Goal: Task Accomplishment & Management: Manage account settings

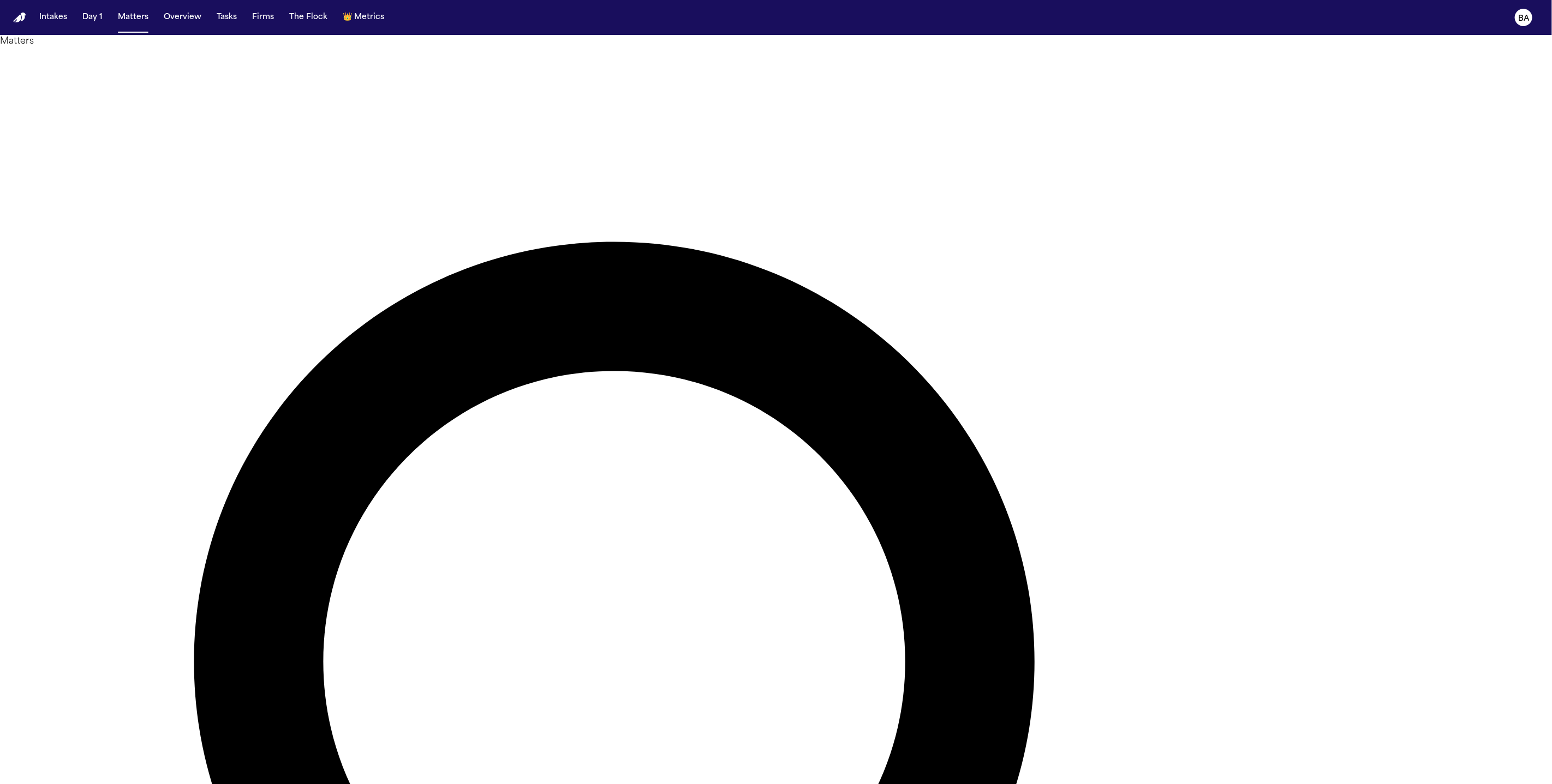
type input "**********"
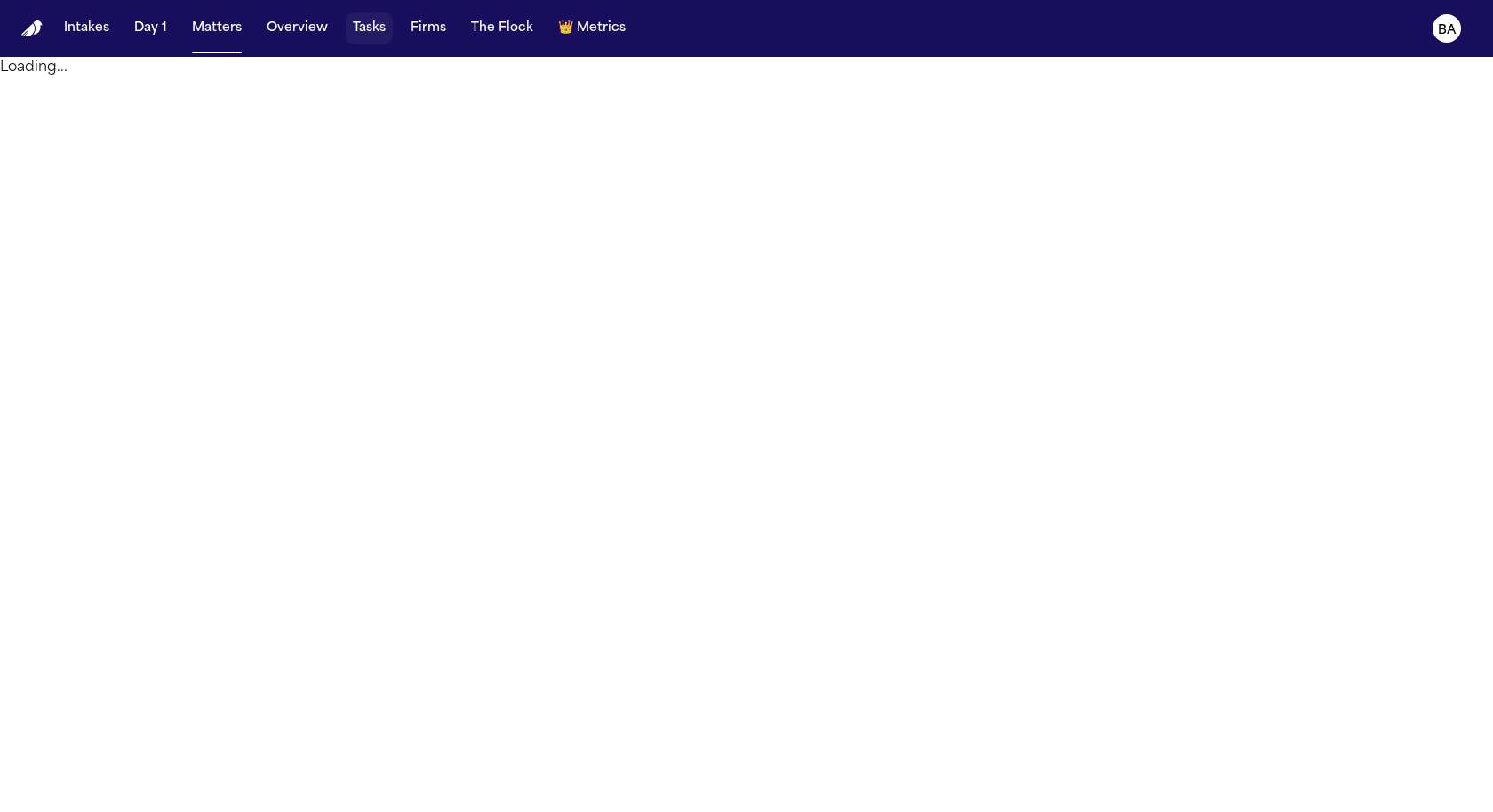
click at [352, 35] on button "Tasks" at bounding box center [369, 28] width 47 height 32
click at [445, 29] on button "Firms" at bounding box center [428, 28] width 50 height 32
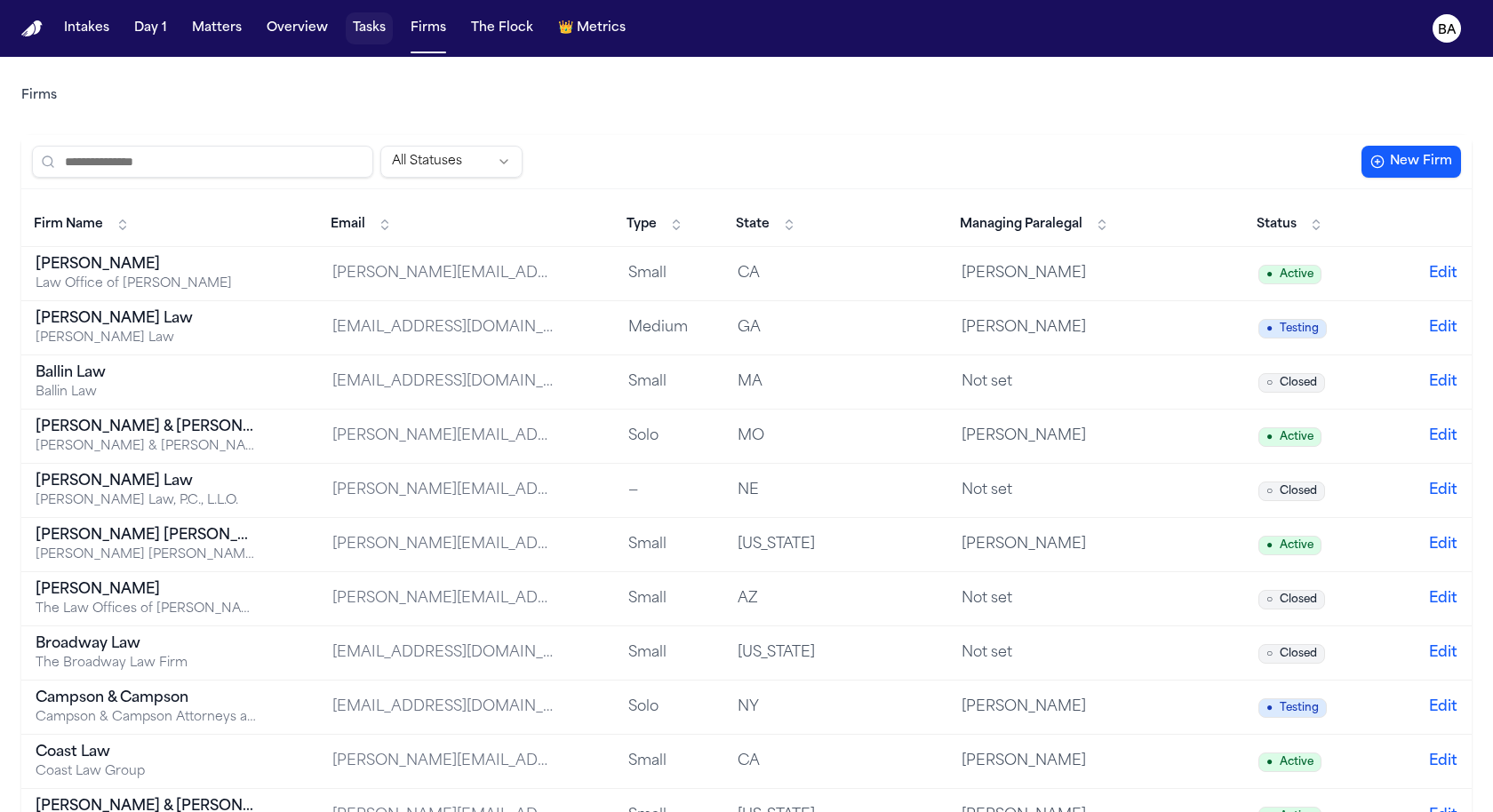
click at [374, 30] on button "Tasks" at bounding box center [369, 28] width 47 height 32
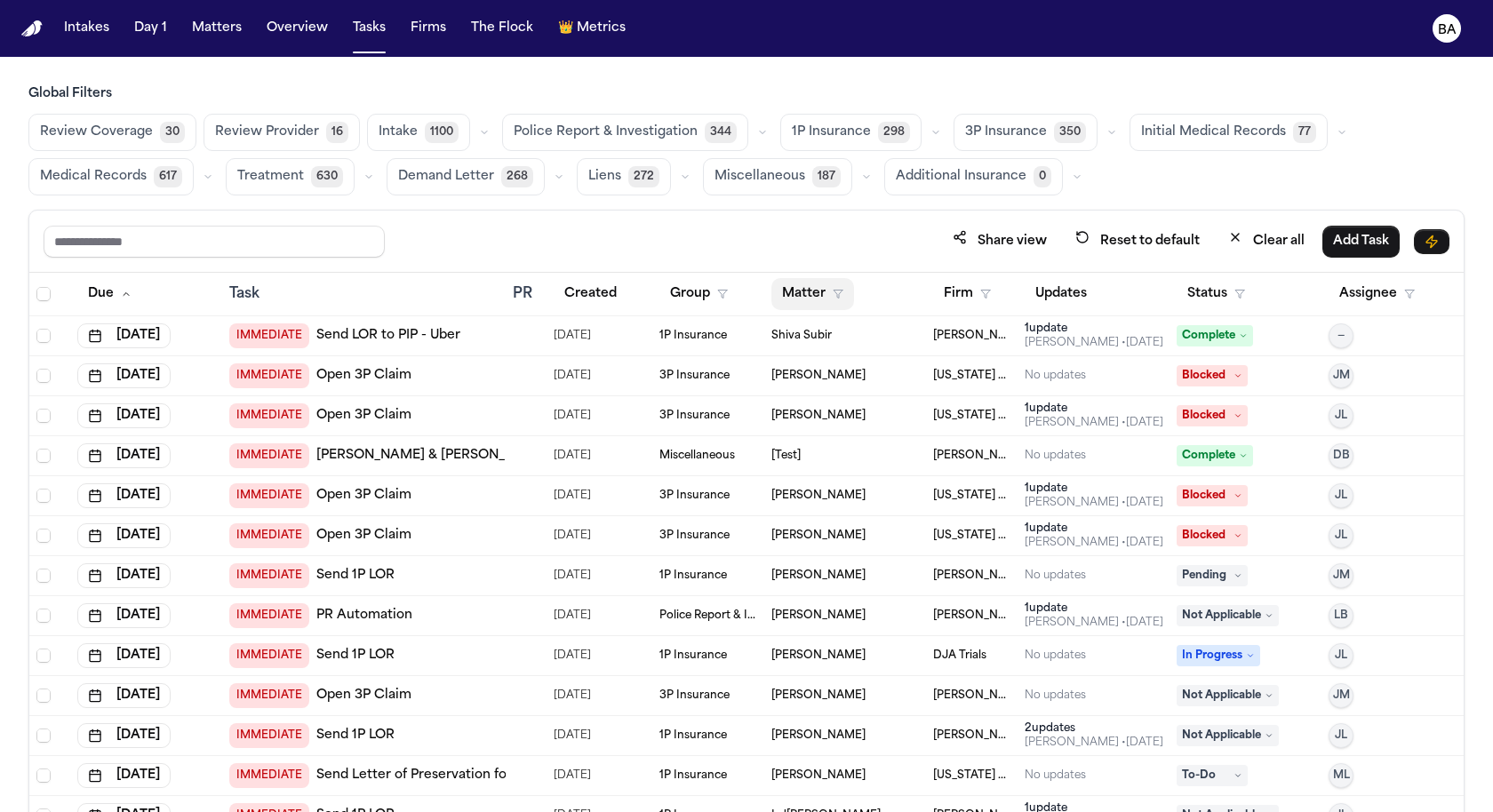
click at [839, 288] on icon "button" at bounding box center [838, 293] width 11 height 11
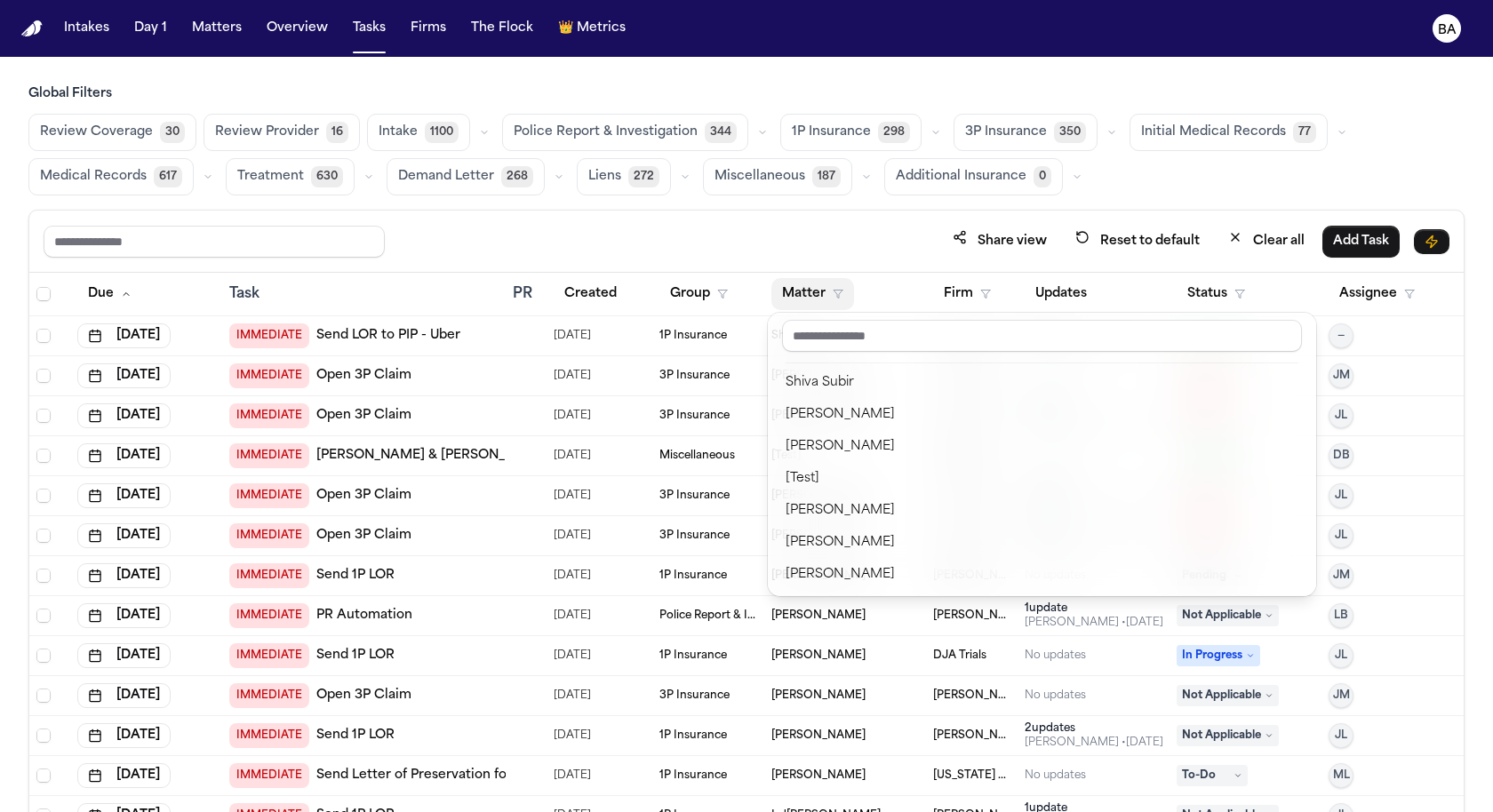
click at [849, 232] on div "Share view Reset to default Clear all Add Task Due Task PR Created Group Matter…" at bounding box center [746, 550] width 1436 height 681
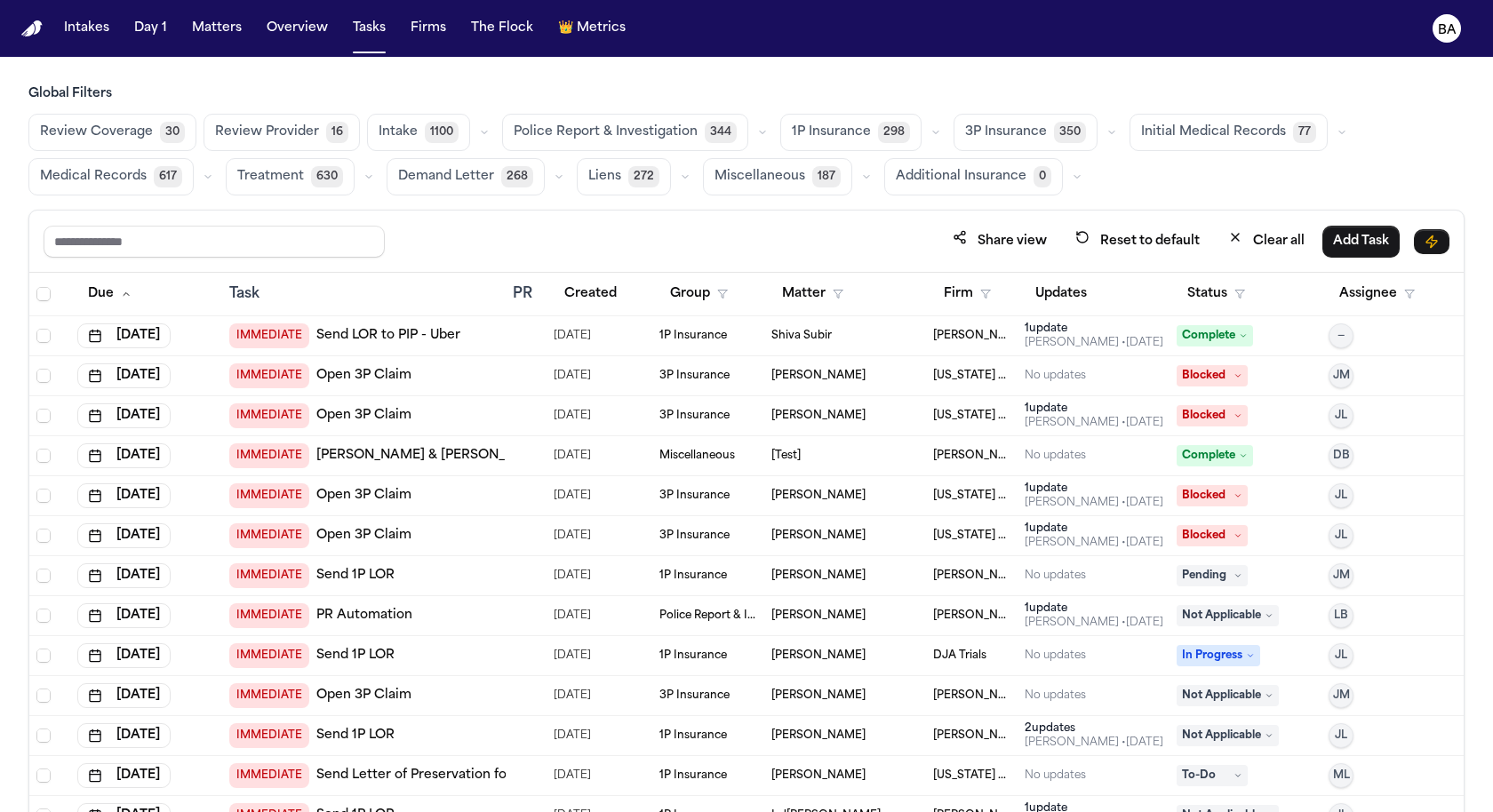
click at [1410, 290] on icon "button" at bounding box center [1409, 293] width 11 height 11
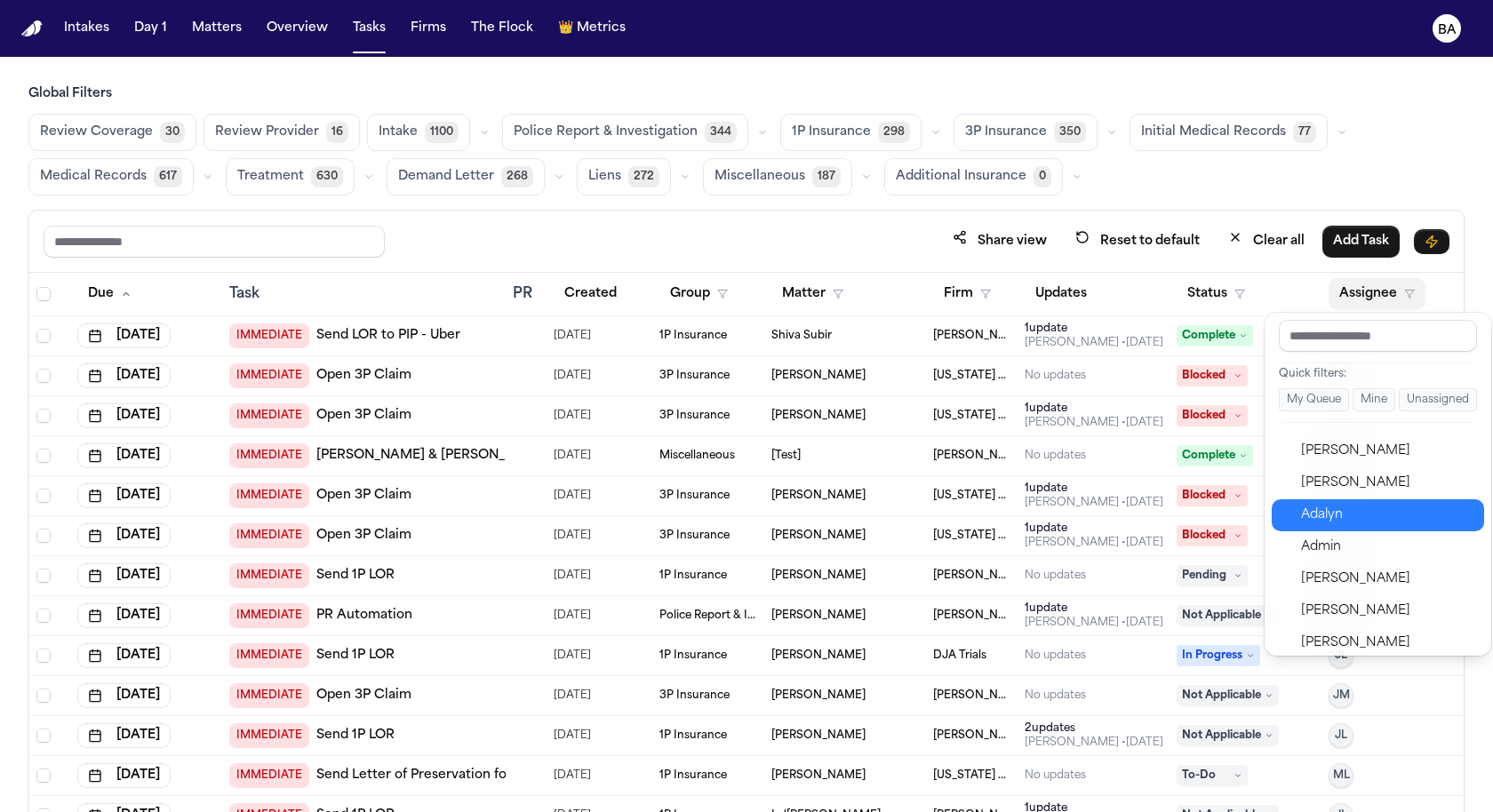
scroll to position [27, 0]
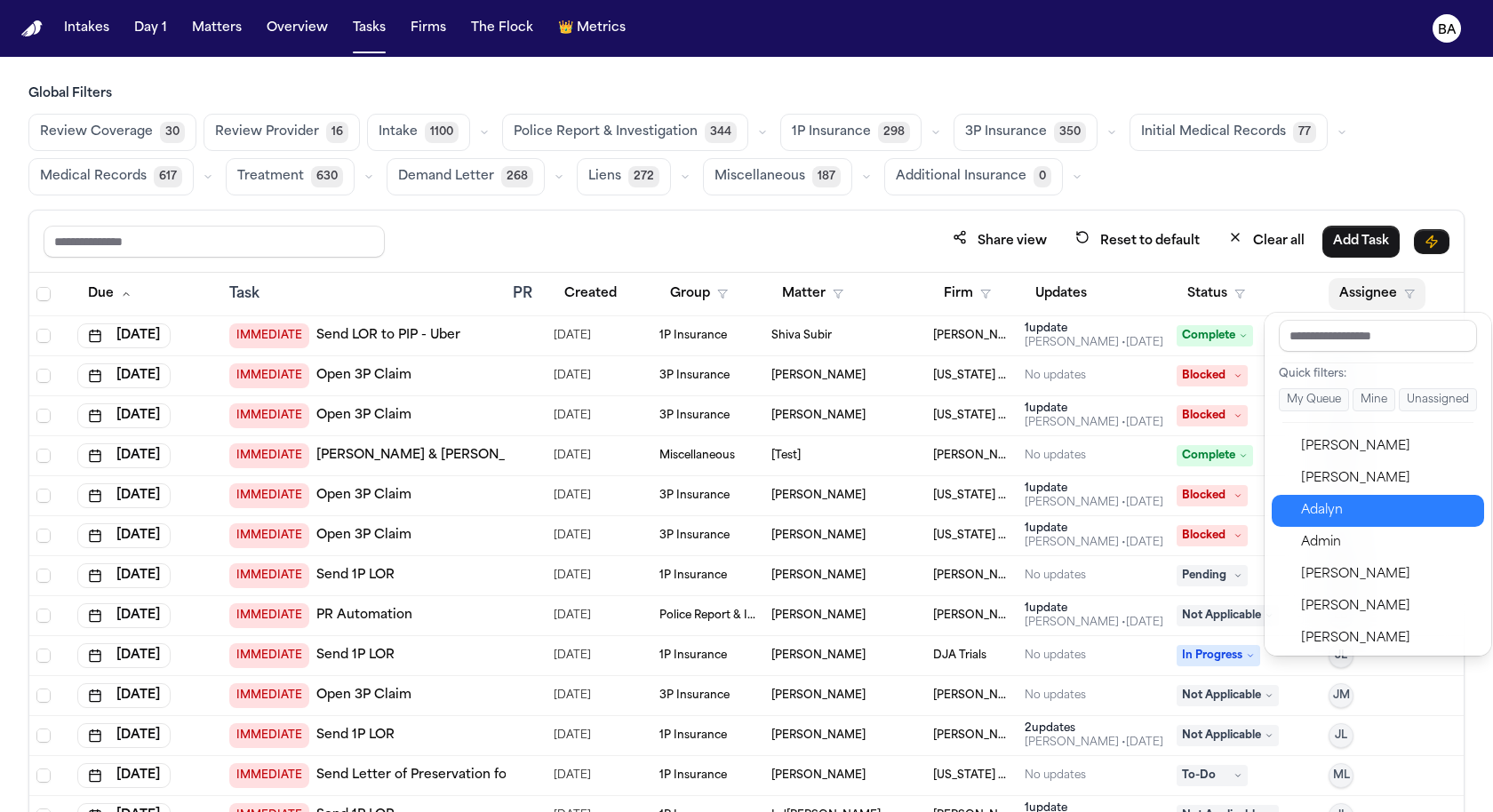
click at [1344, 509] on div "Adalyn" at bounding box center [1387, 511] width 174 height 22
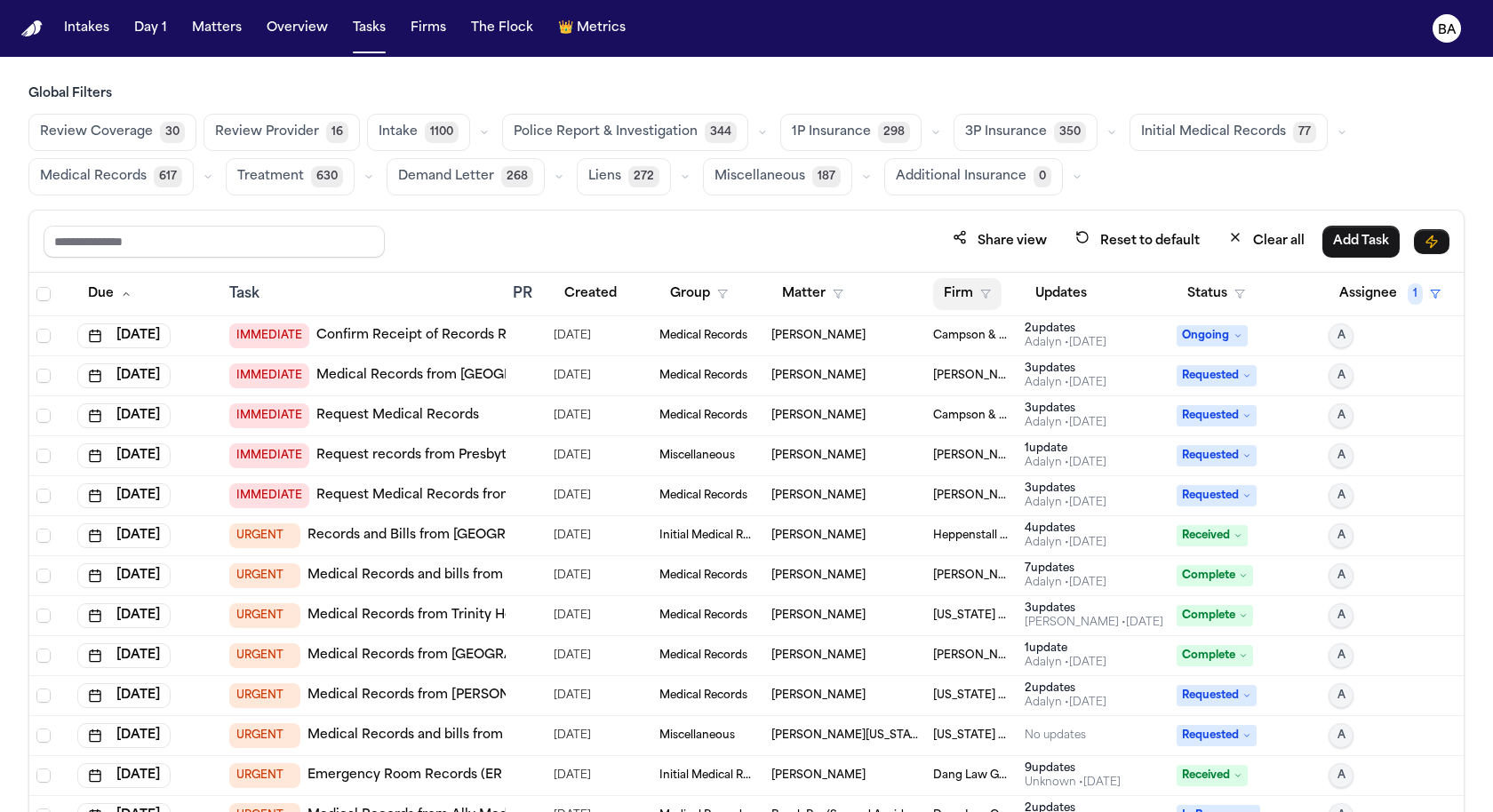
click at [966, 284] on button "Firm" at bounding box center [967, 294] width 69 height 32
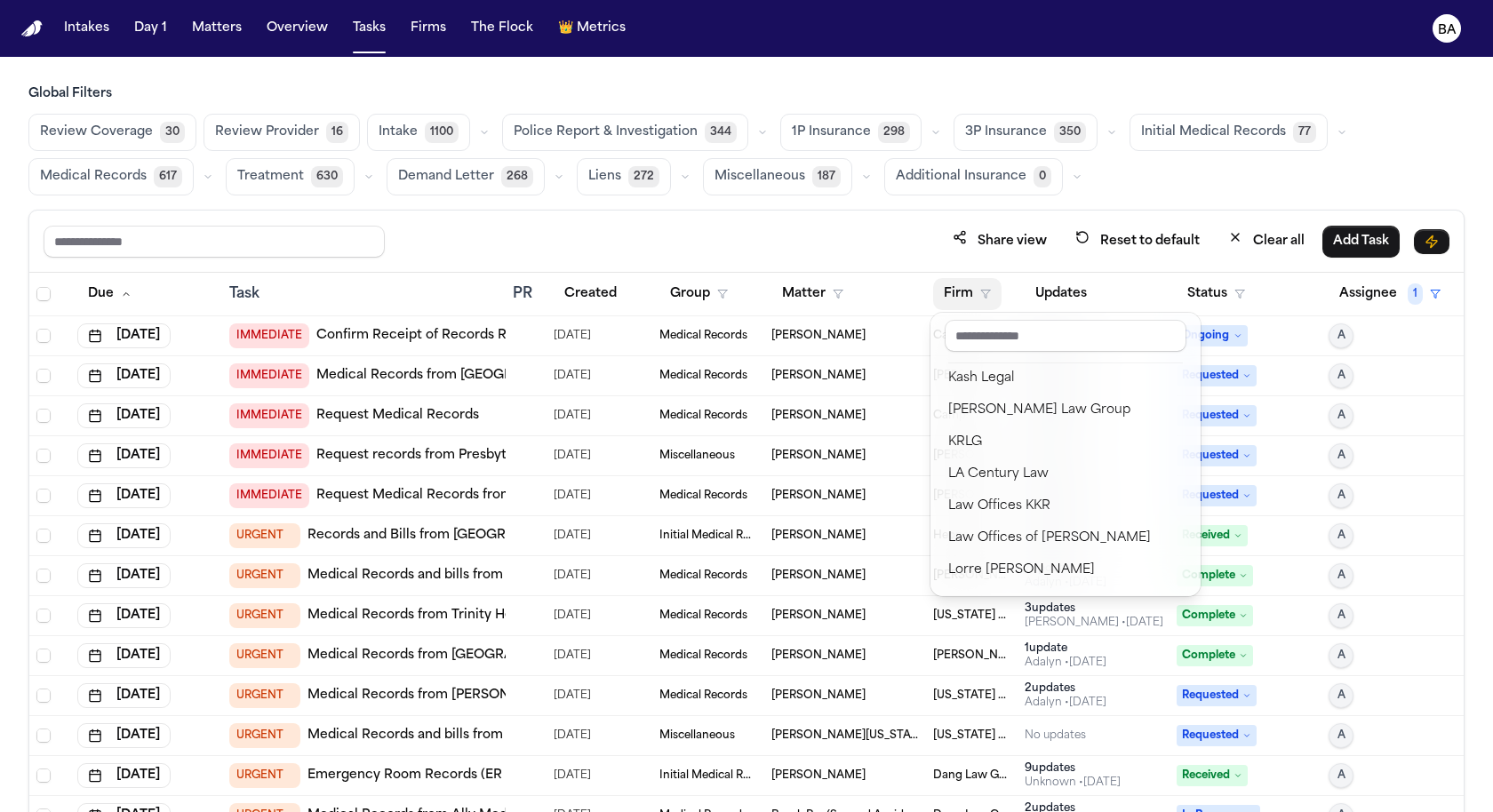
scroll to position [1072, 0]
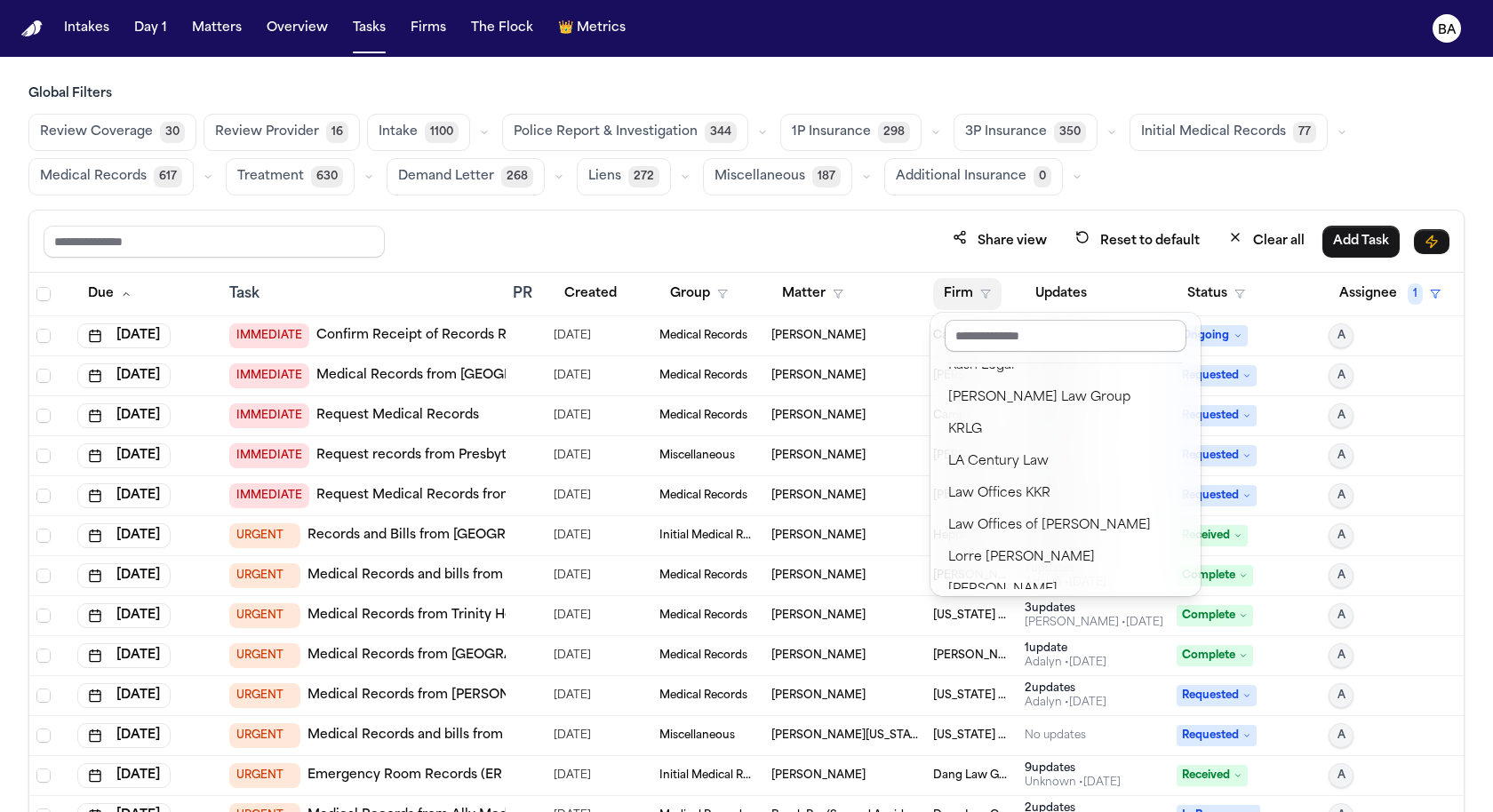
click at [1026, 338] on input "text" at bounding box center [1065, 335] width 241 height 32
type input "*"
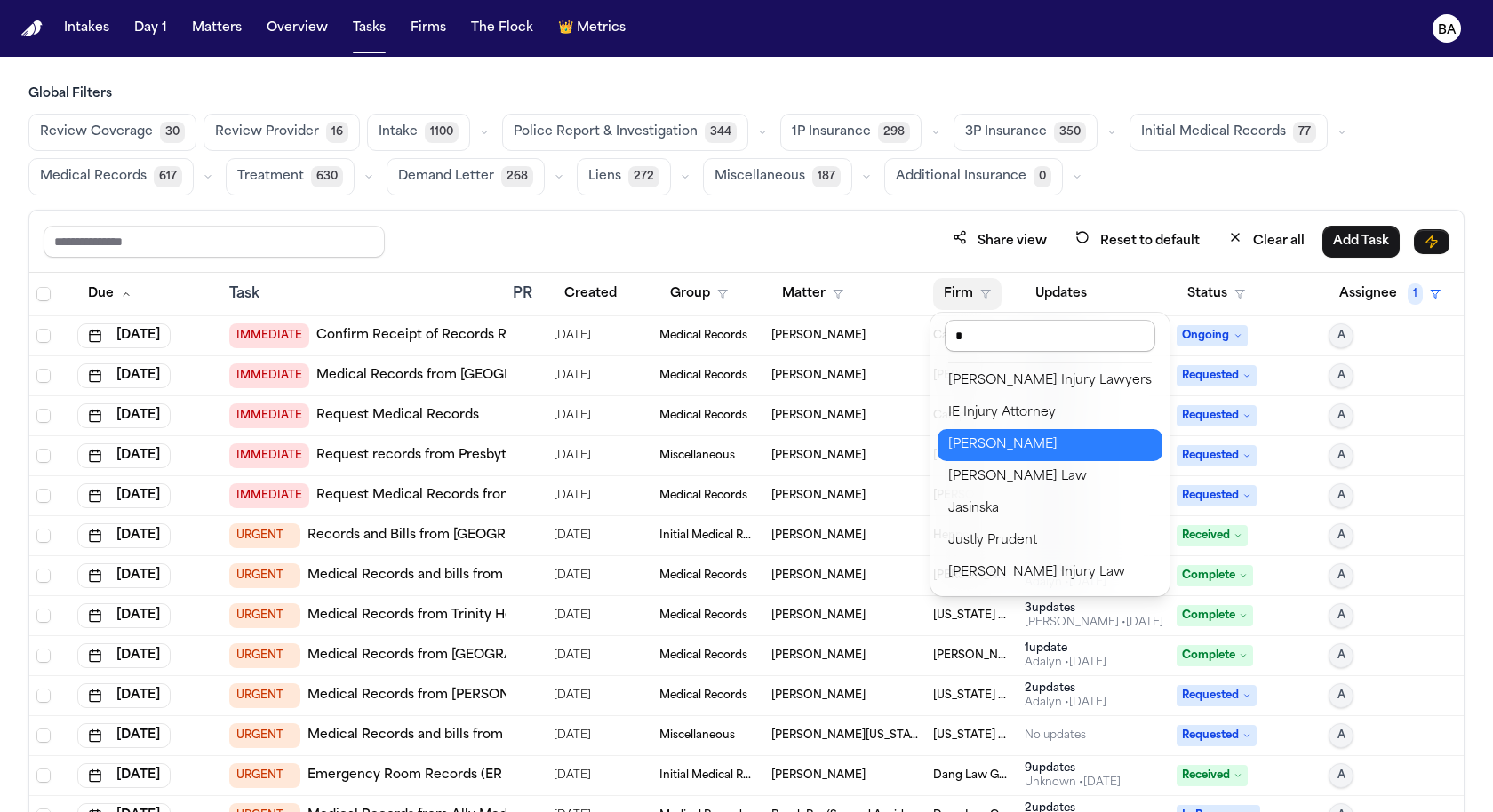
scroll to position [98, 0]
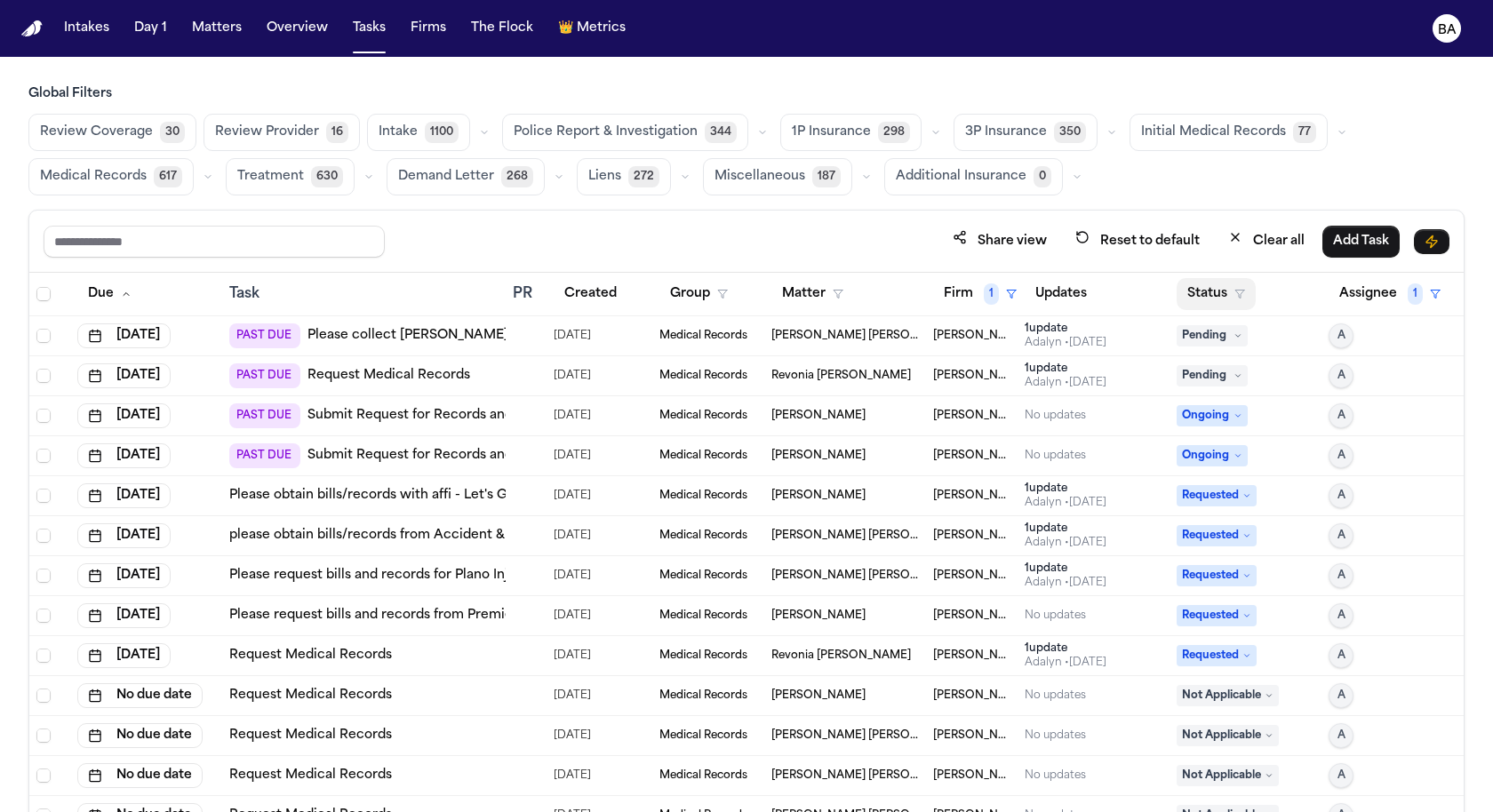
click at [1211, 284] on button "Status" at bounding box center [1215, 294] width 79 height 32
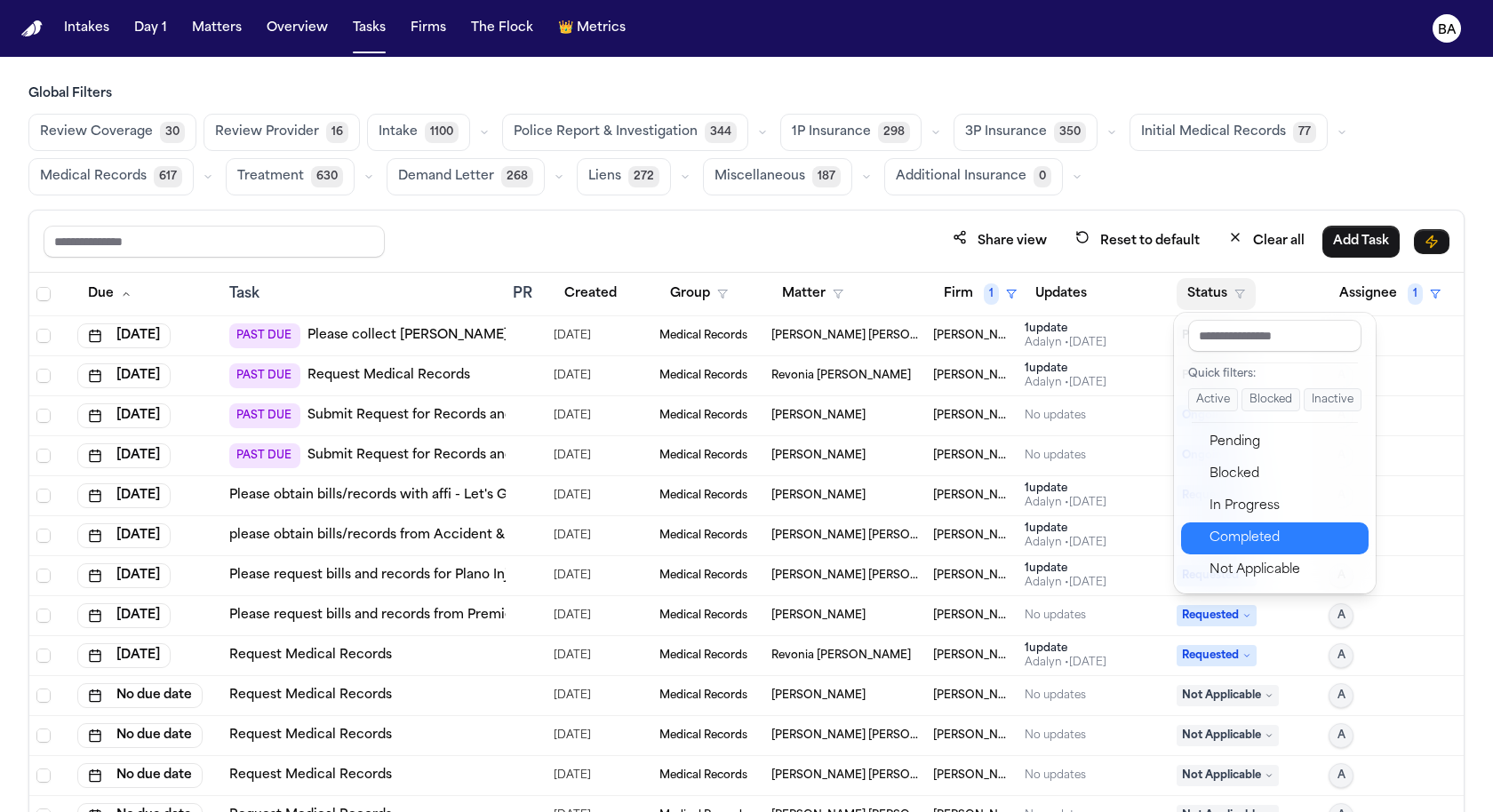
click at [1221, 535] on div "Completed" at bounding box center [1283, 538] width 148 height 22
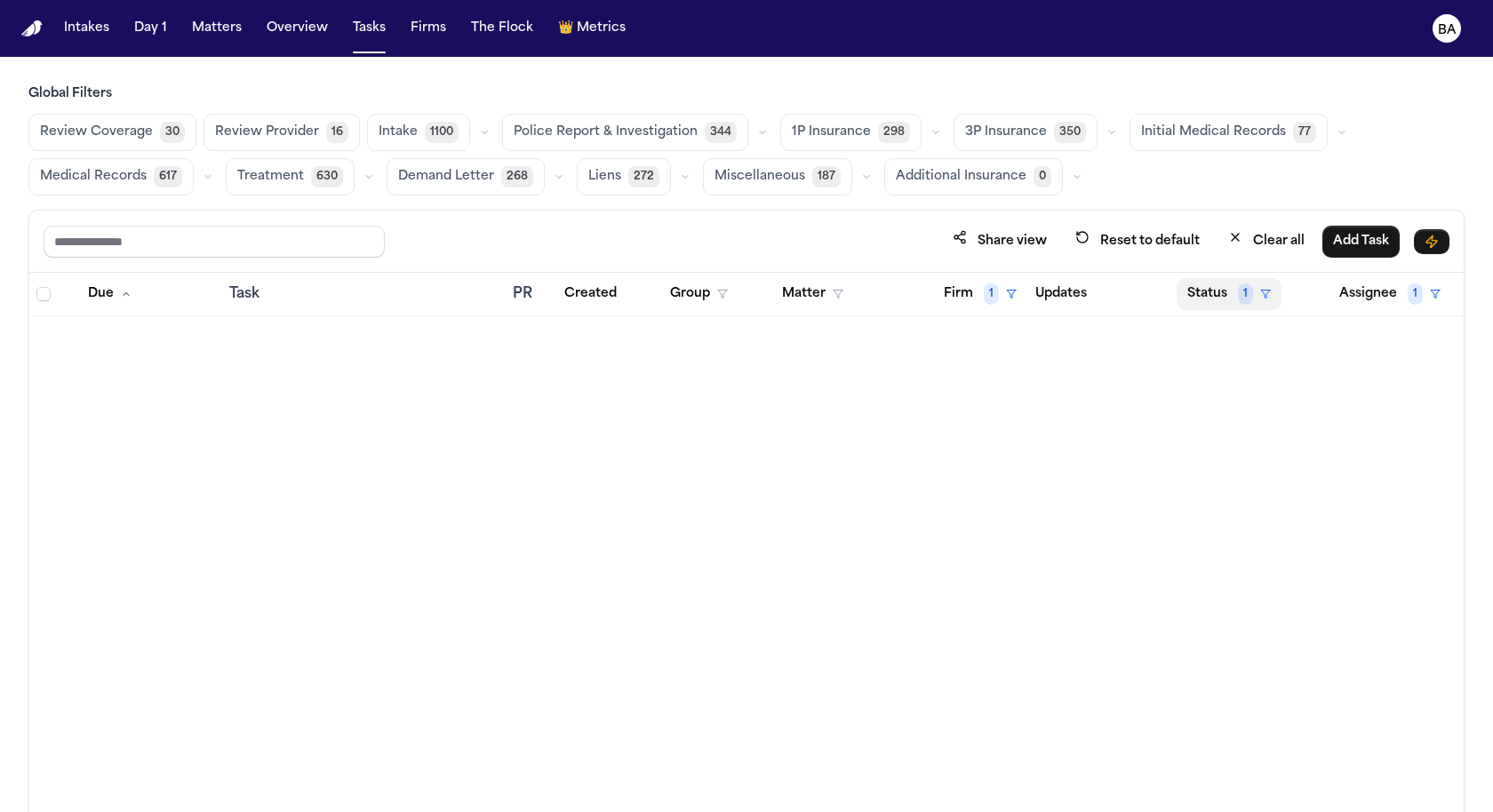
click at [1244, 291] on span "1" at bounding box center [1245, 294] width 15 height 22
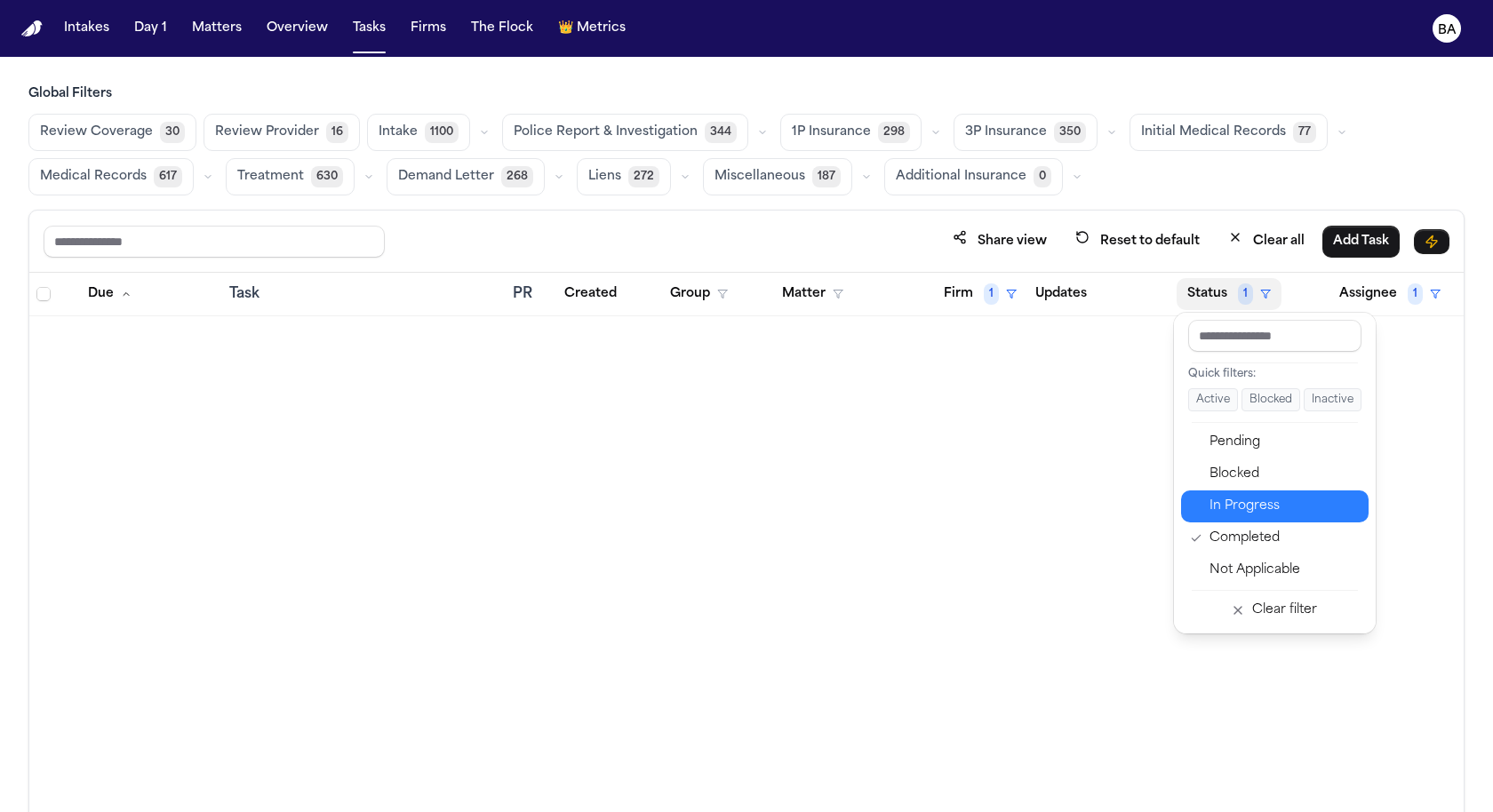
click at [1243, 503] on div "In Progress" at bounding box center [1283, 506] width 148 height 22
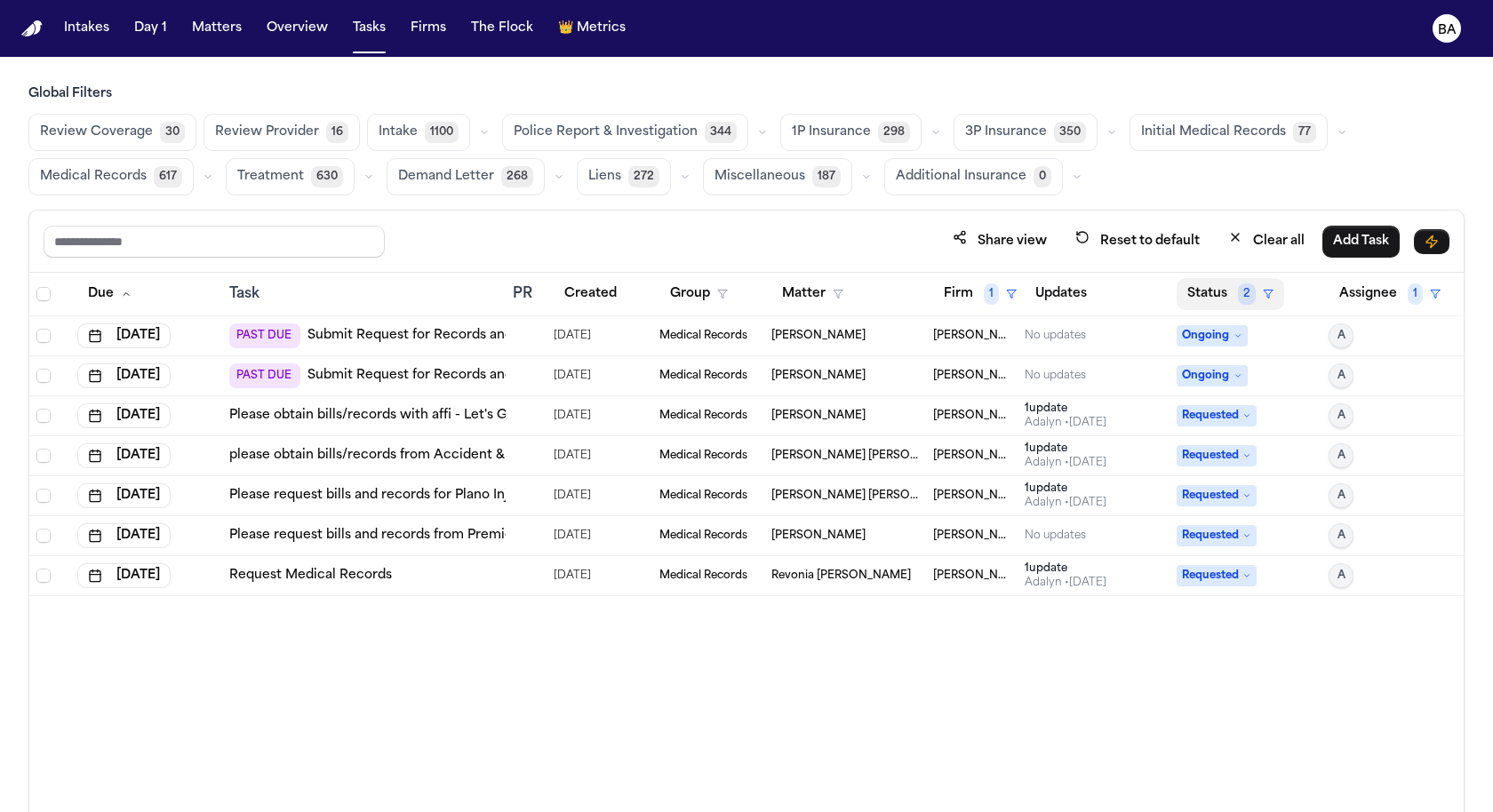
click at [1258, 295] on button "Status 2" at bounding box center [1230, 294] width 108 height 32
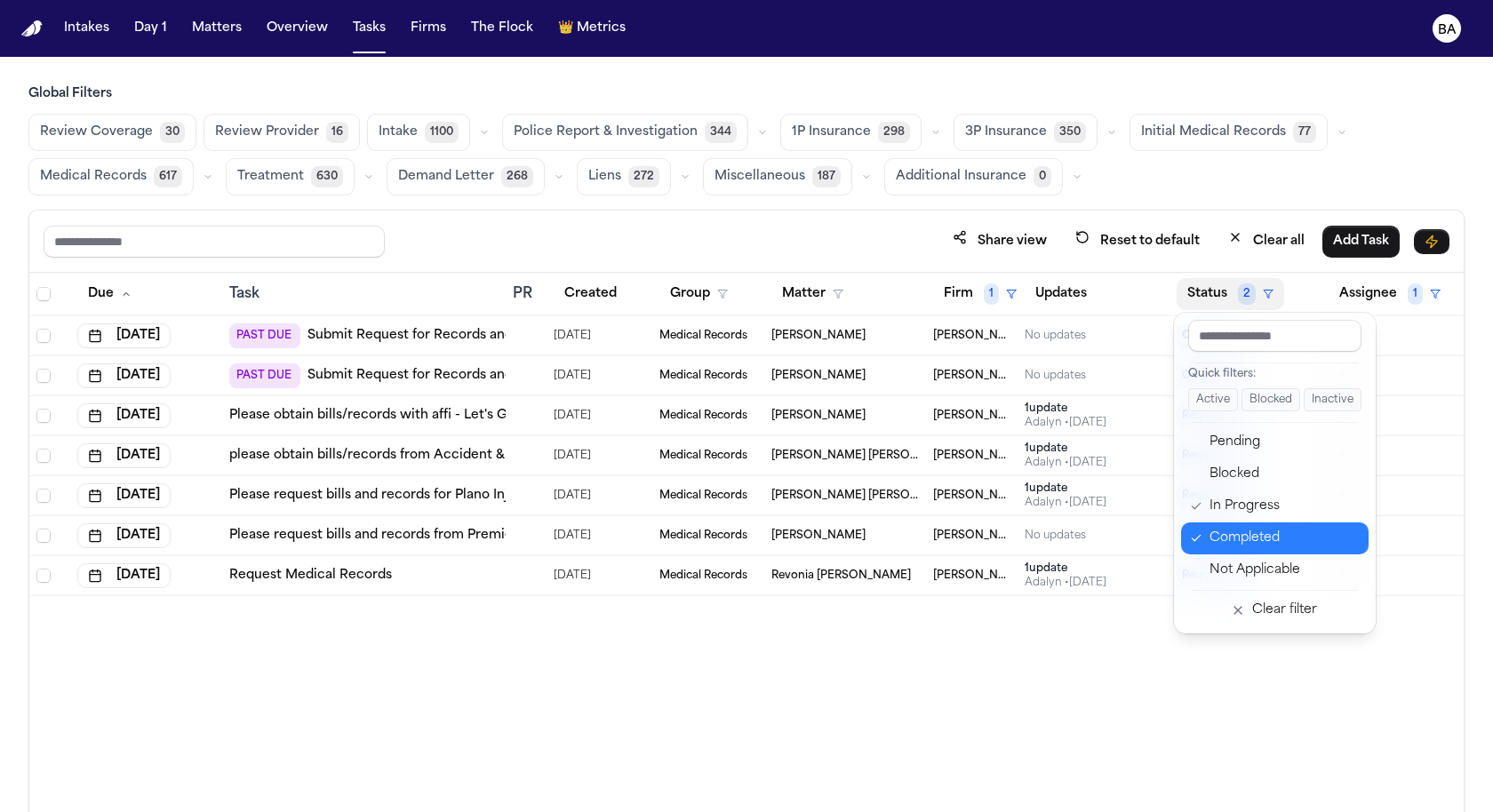
click at [1268, 540] on div "Completed" at bounding box center [1283, 538] width 148 height 22
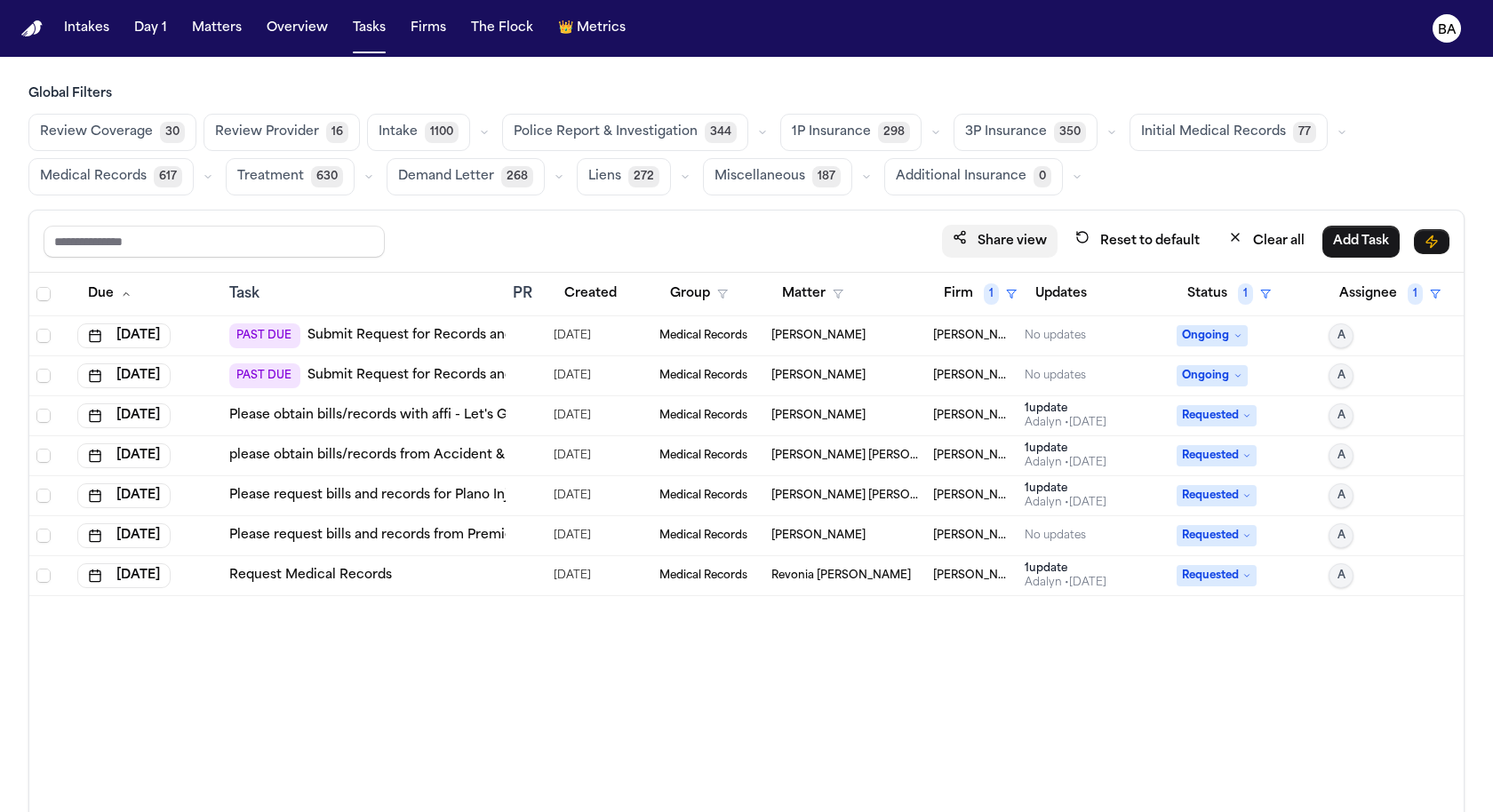
click at [1046, 231] on button "Share view" at bounding box center [1000, 241] width 116 height 33
